Goal: Transaction & Acquisition: Purchase product/service

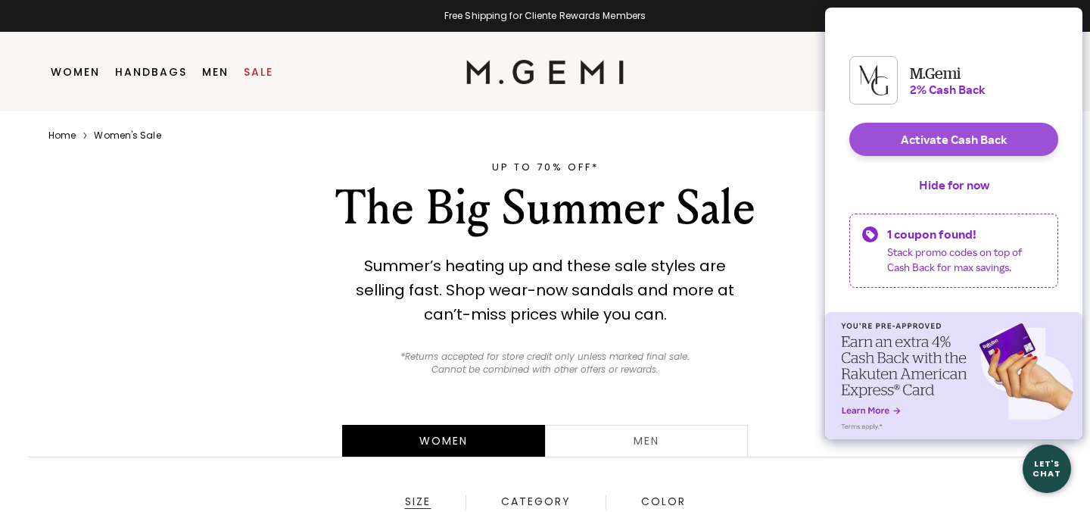
click at [931, 151] on button "Activate Cash Back" at bounding box center [954, 139] width 209 height 33
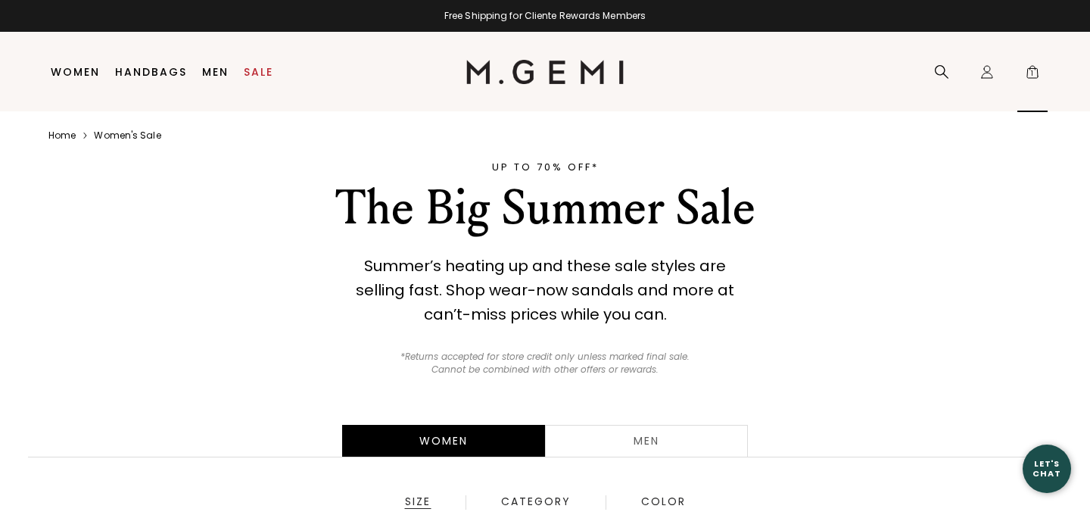
click at [1040, 69] on span "1" at bounding box center [1032, 74] width 15 height 15
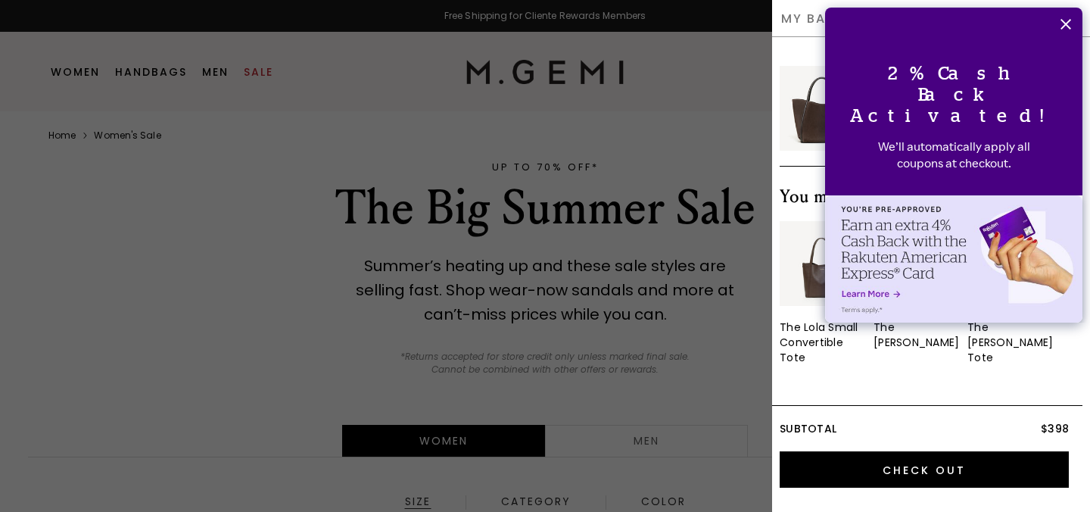
click at [1064, 16] on button "Close" at bounding box center [1065, 24] width 33 height 33
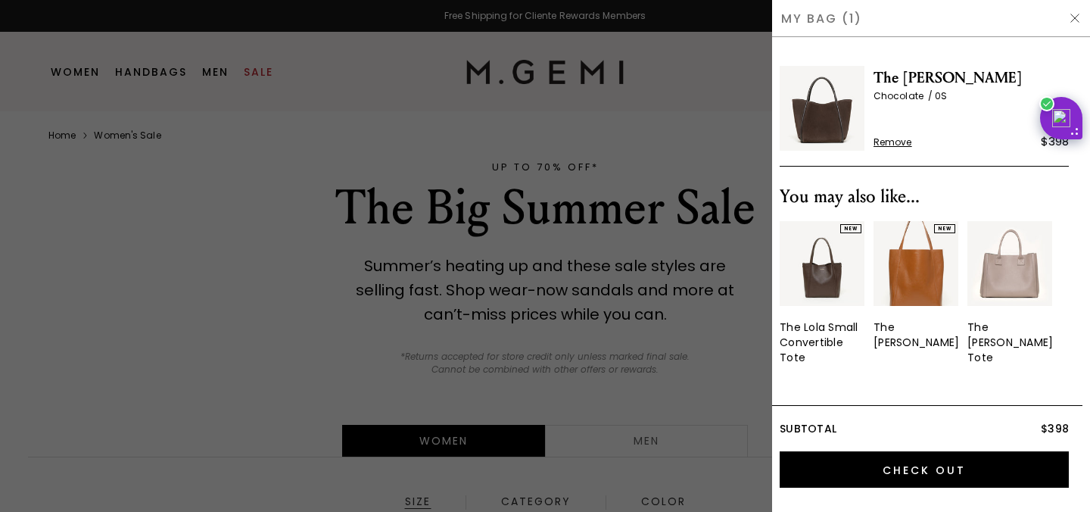
click at [834, 120] on img at bounding box center [822, 108] width 85 height 85
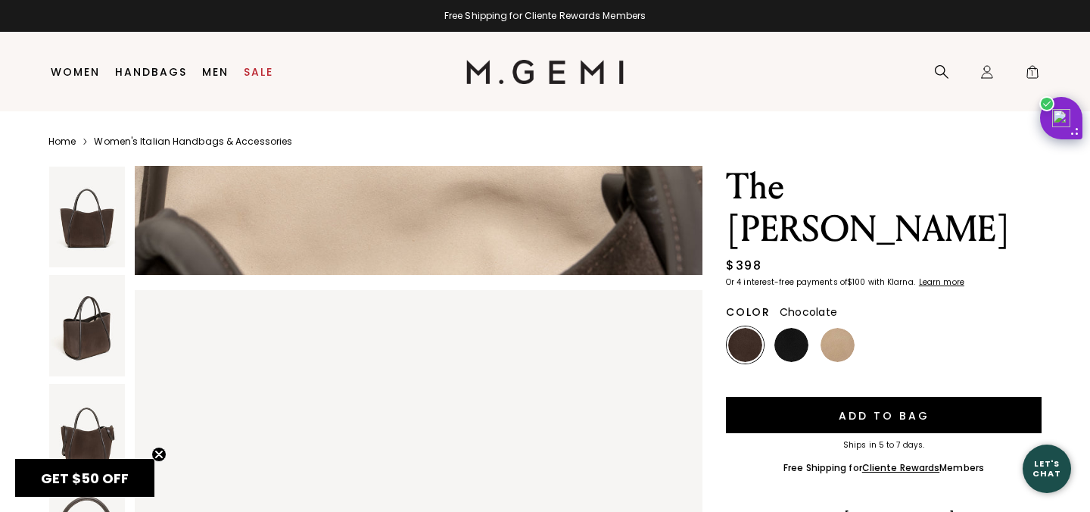
scroll to position [2967, 0]
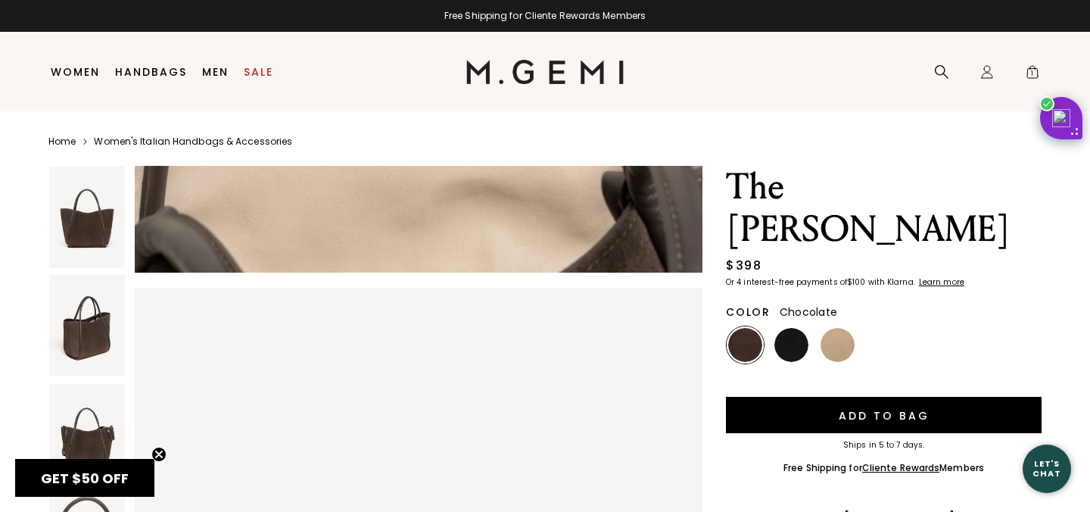
click at [109, 237] on img at bounding box center [87, 217] width 76 height 101
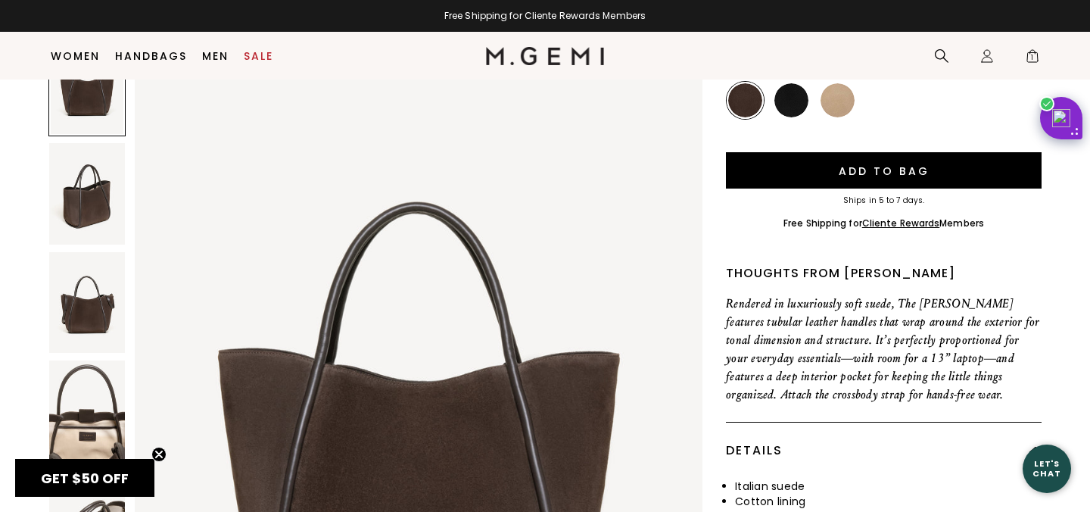
scroll to position [217, 0]
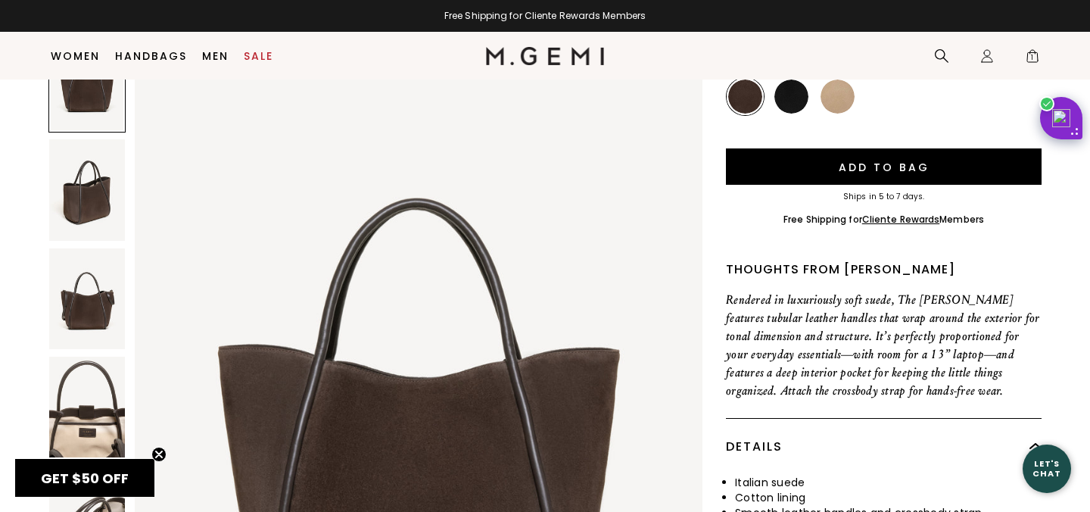
click at [83, 357] on img at bounding box center [87, 407] width 76 height 101
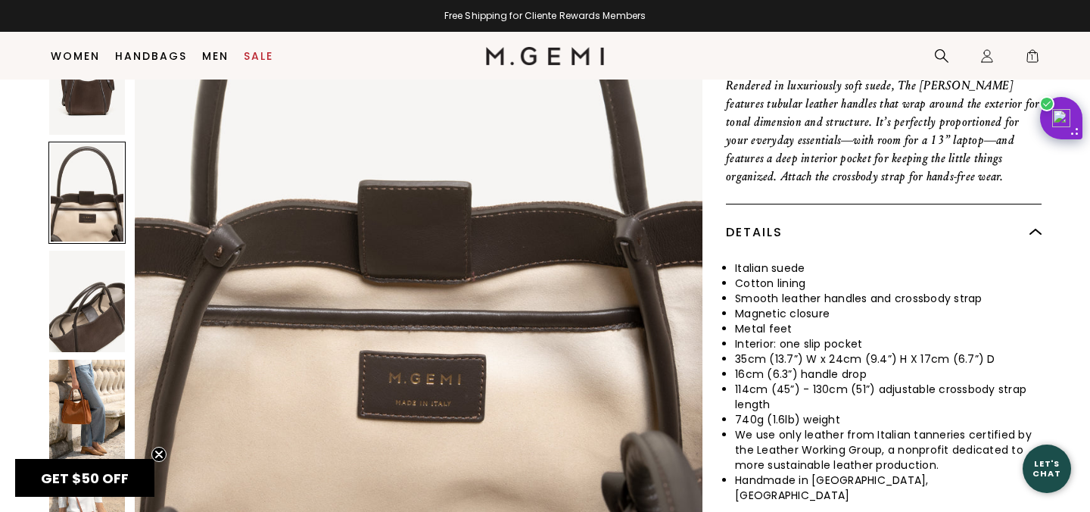
scroll to position [435, 0]
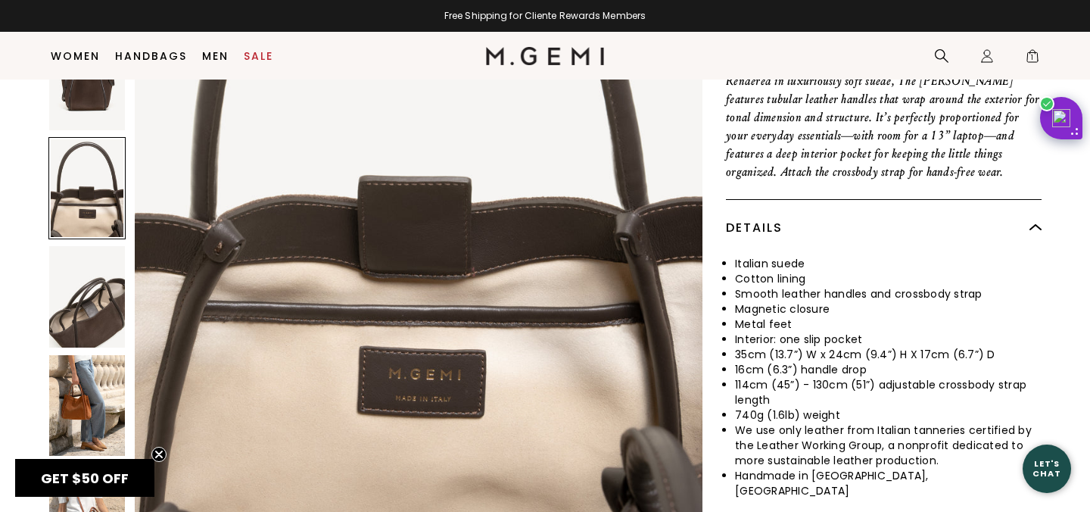
click at [81, 363] on img at bounding box center [87, 405] width 76 height 101
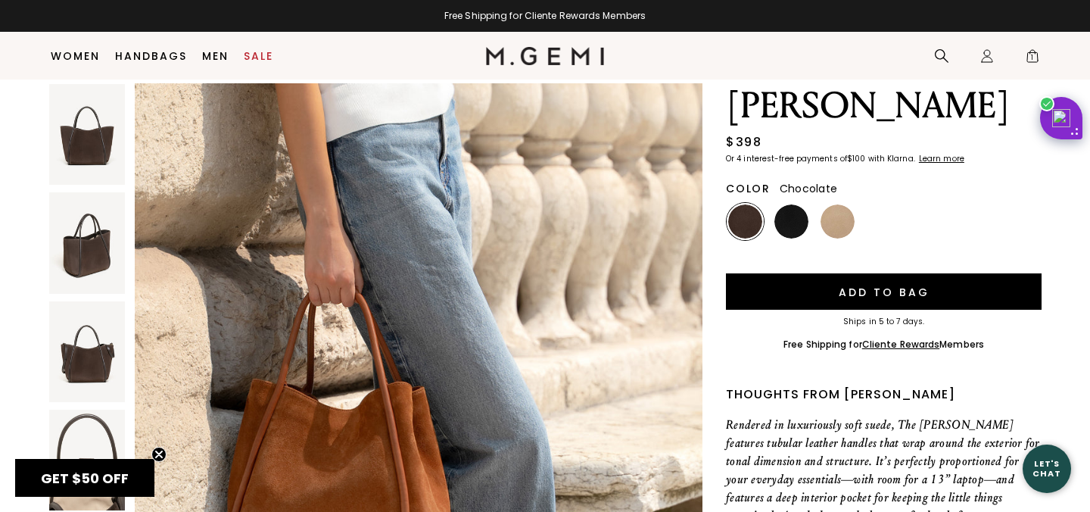
scroll to position [89, 0]
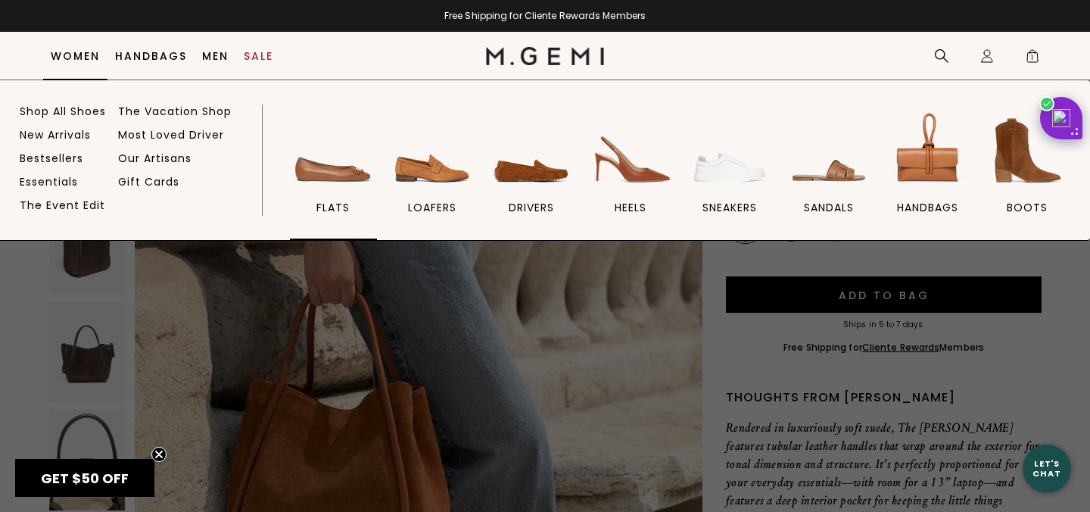
click at [311, 182] on img at bounding box center [333, 150] width 85 height 85
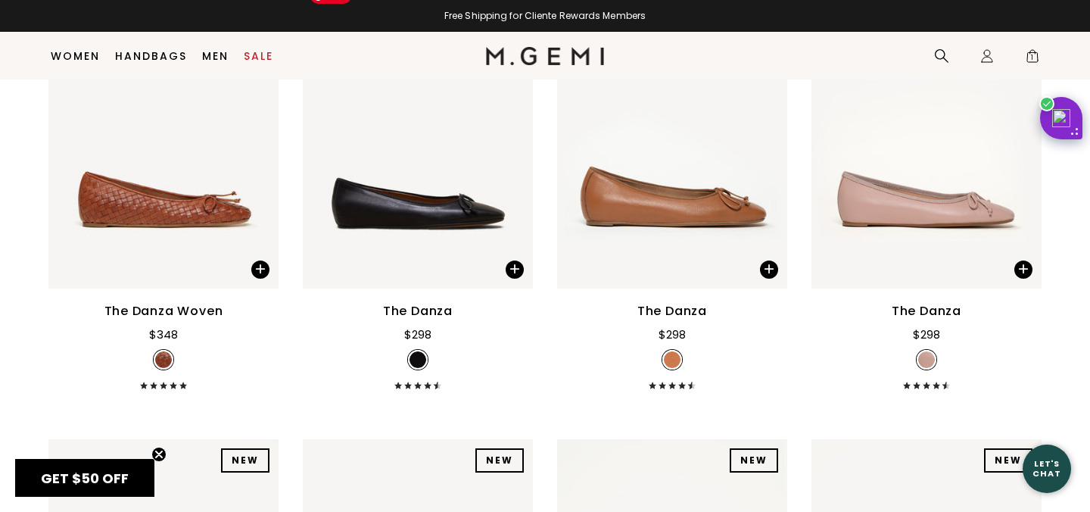
scroll to position [2112, 0]
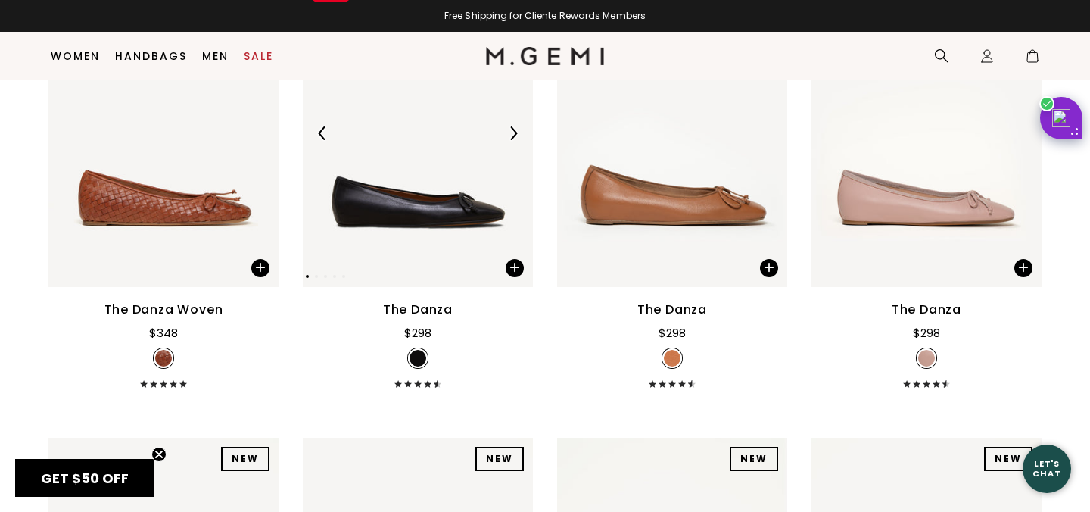
click at [427, 197] on img at bounding box center [418, 133] width 230 height 307
click at [360, 195] on img at bounding box center [418, 133] width 230 height 307
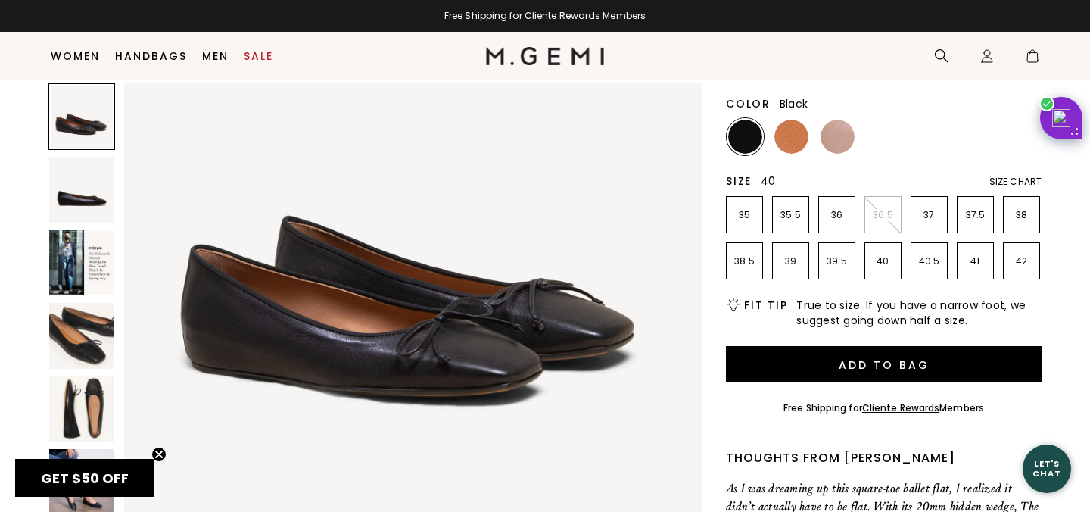
scroll to position [169, 0]
click at [848, 272] on li "39.5" at bounding box center [836, 261] width 37 height 37
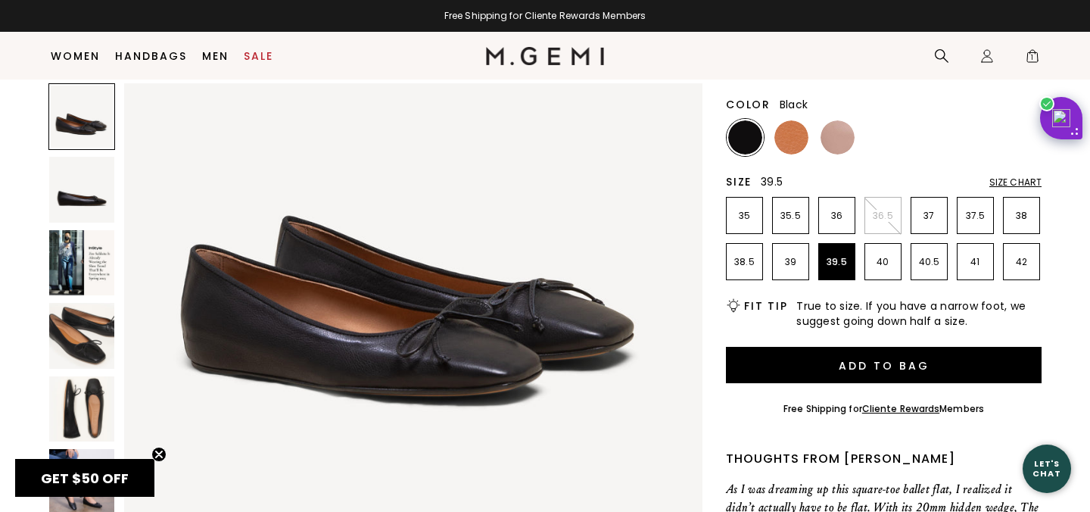
scroll to position [0, 0]
click at [803, 147] on img at bounding box center [792, 137] width 34 height 34
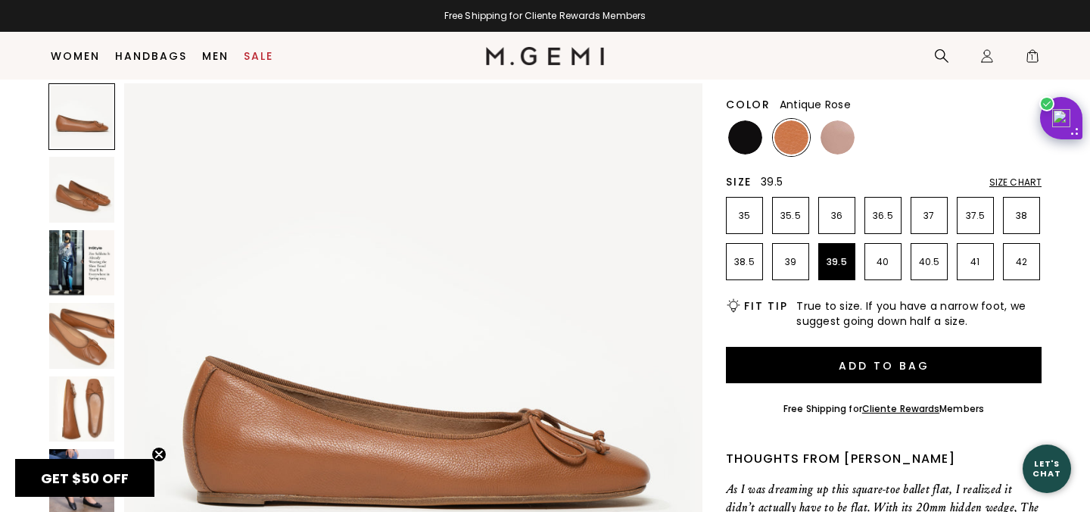
click at [836, 146] on img at bounding box center [838, 137] width 34 height 34
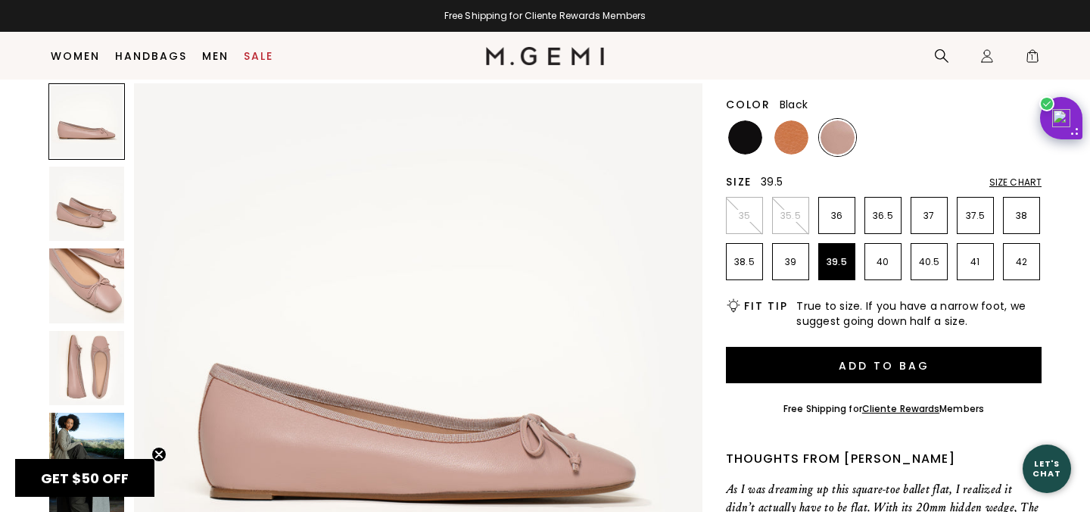
click at [750, 139] on img at bounding box center [745, 137] width 34 height 34
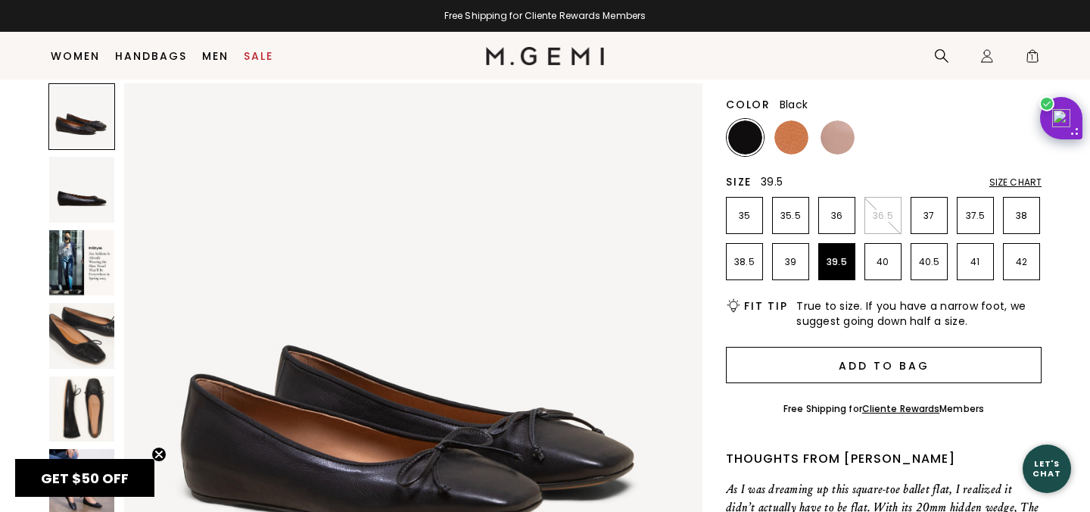
click at [884, 358] on button "Add to Bag" at bounding box center [884, 365] width 316 height 36
